Goal: Information Seeking & Learning: Learn about a topic

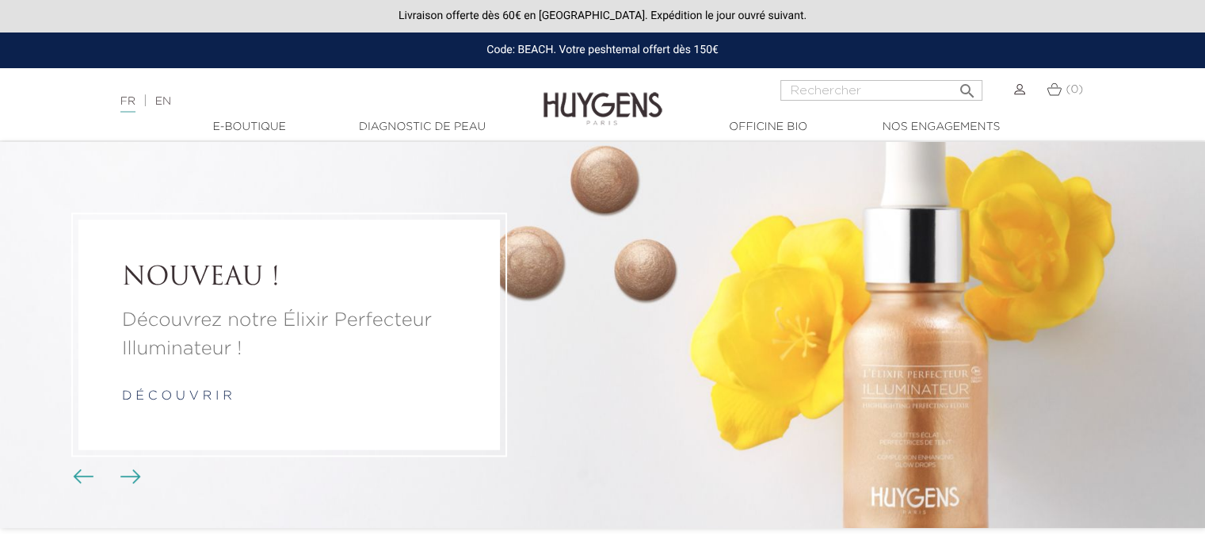
click at [211, 398] on link "d é c o u v r i r" at bounding box center [177, 396] width 110 height 13
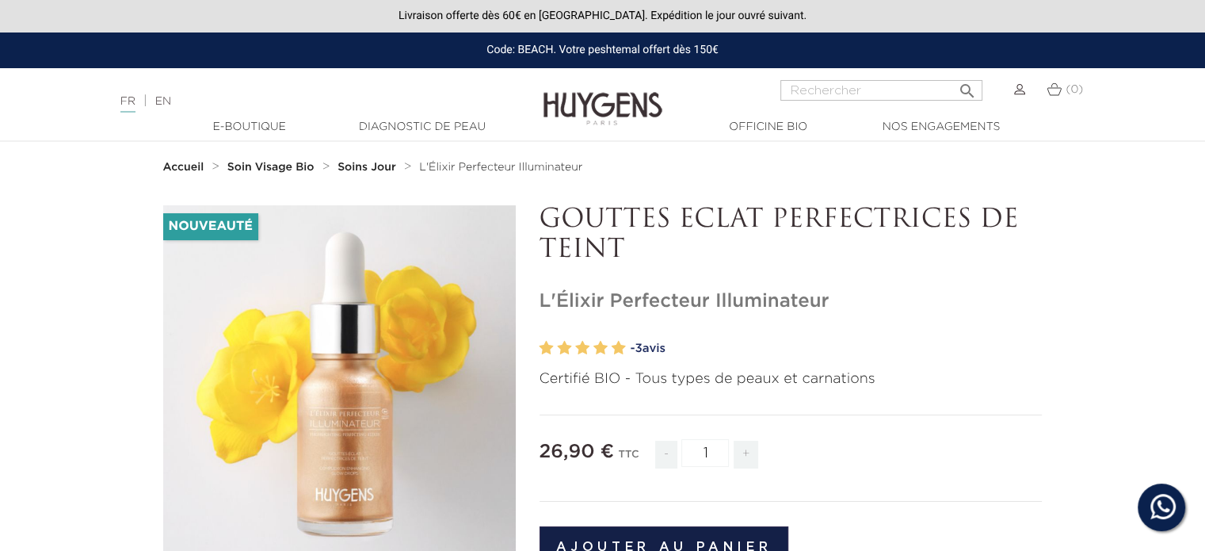
drag, startPoint x: 642, startPoint y: 241, endPoint x: 619, endPoint y: 237, distance: 22.5
click at [619, 237] on p "GOUTTES ECLAT PERFECTRICES DE TEINT" at bounding box center [790, 235] width 503 height 61
drag, startPoint x: 536, startPoint y: 299, endPoint x: 835, endPoint y: 316, distance: 299.1
click at [754, 257] on p "GOUTTES ECLAT PERFECTRICES DE TEINT" at bounding box center [790, 235] width 503 height 61
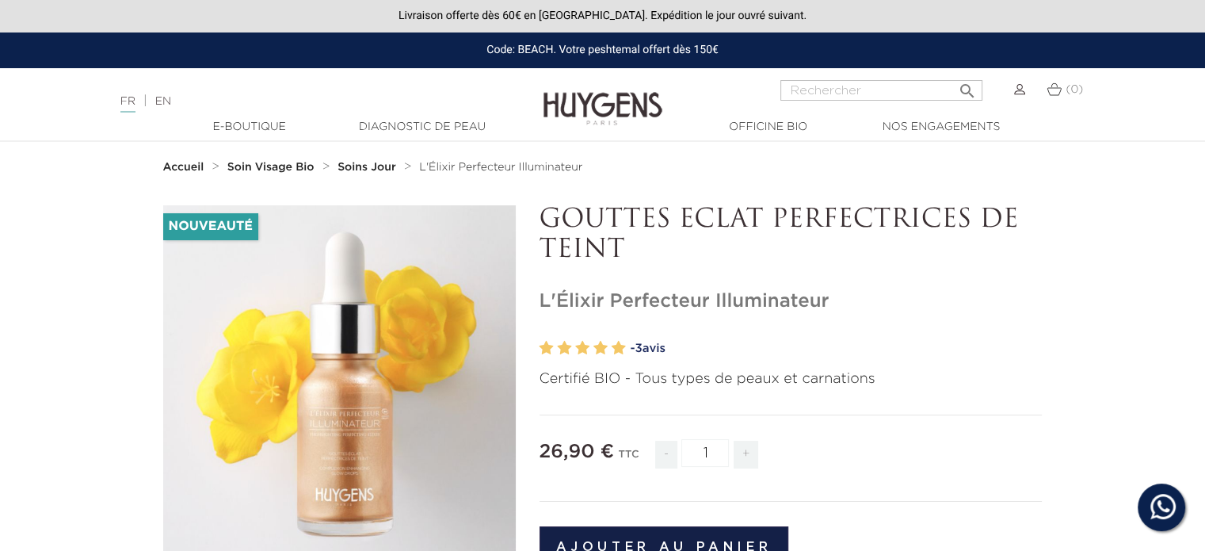
click at [650, 250] on p "GOUTTES ECLAT PERFECTRICES DE TEINT" at bounding box center [790, 235] width 503 height 61
drag, startPoint x: 822, startPoint y: 292, endPoint x: 525, endPoint y: 309, distance: 297.5
copy div "   GOUTTES ECLAT PERFECTRICES DE TEINT L'Élixir Perfecteur Illuminateu"
click at [642, 345] on span "3" at bounding box center [638, 348] width 7 height 12
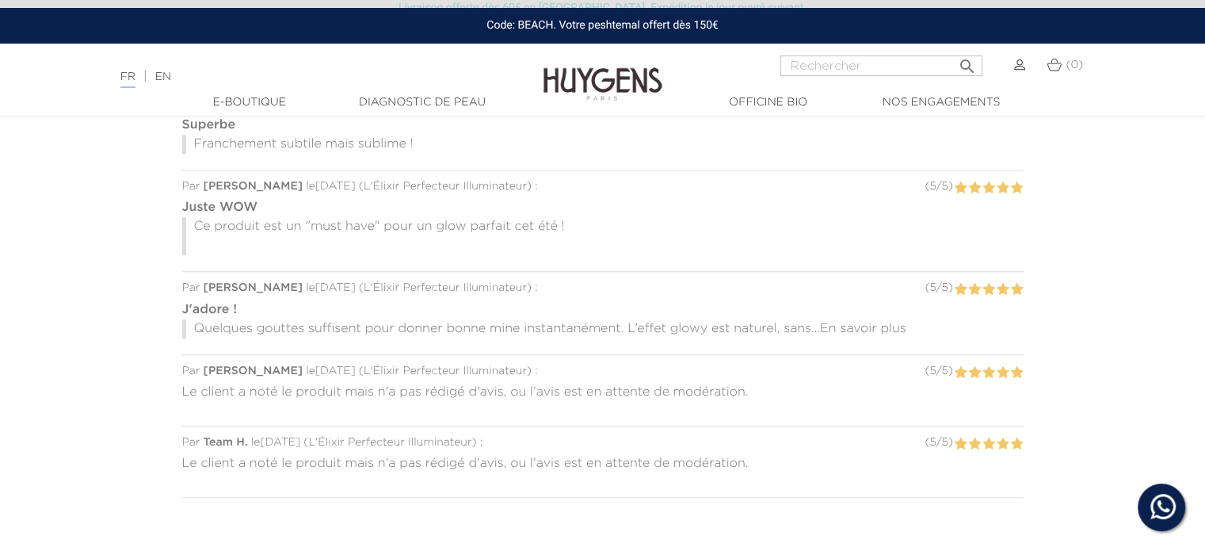
scroll to position [1367, 0]
